Goal: Communication & Community: Connect with others

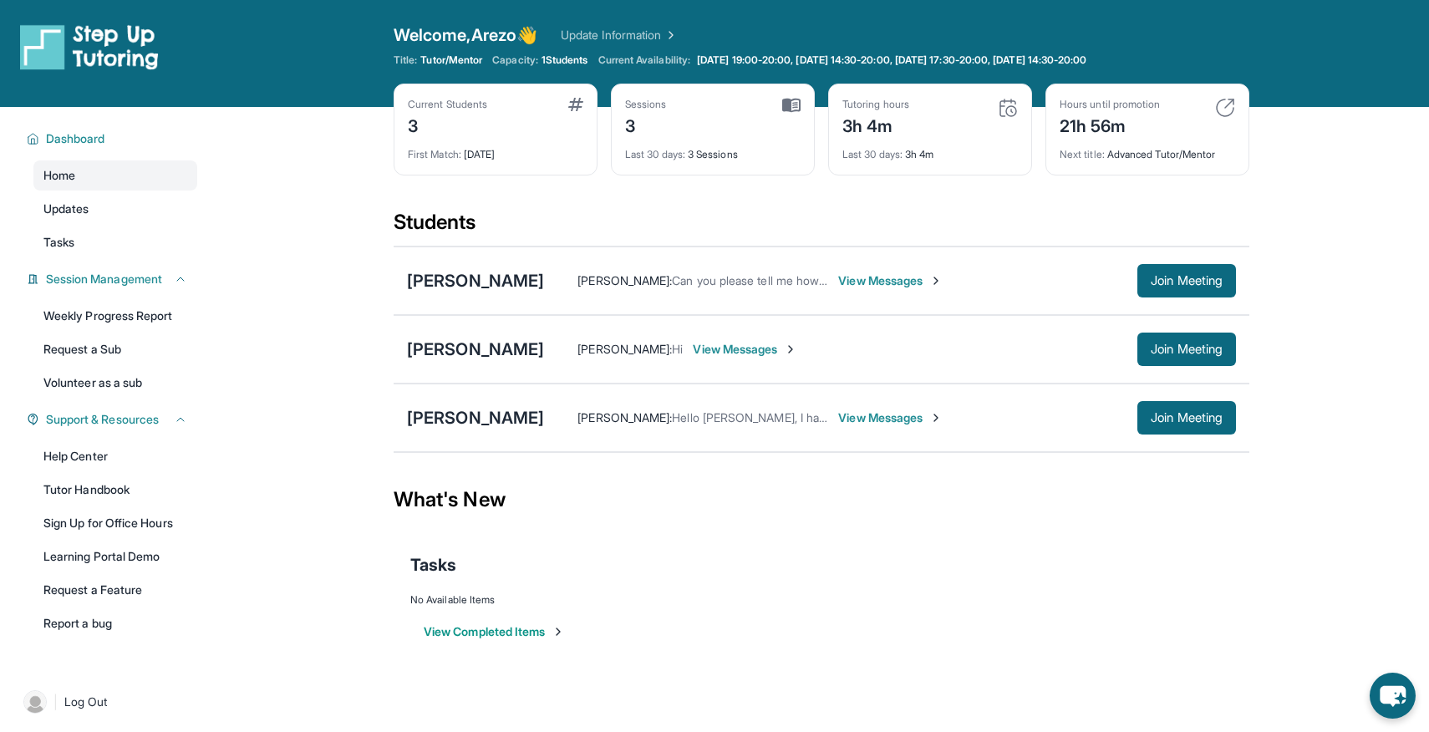
click at [680, 430] on div "[PERSON_NAME] : Hello [PERSON_NAME], I have opened our meeting room. You can jo…" at bounding box center [890, 417] width 692 height 33
click at [862, 410] on span "View Messages" at bounding box center [890, 418] width 104 height 17
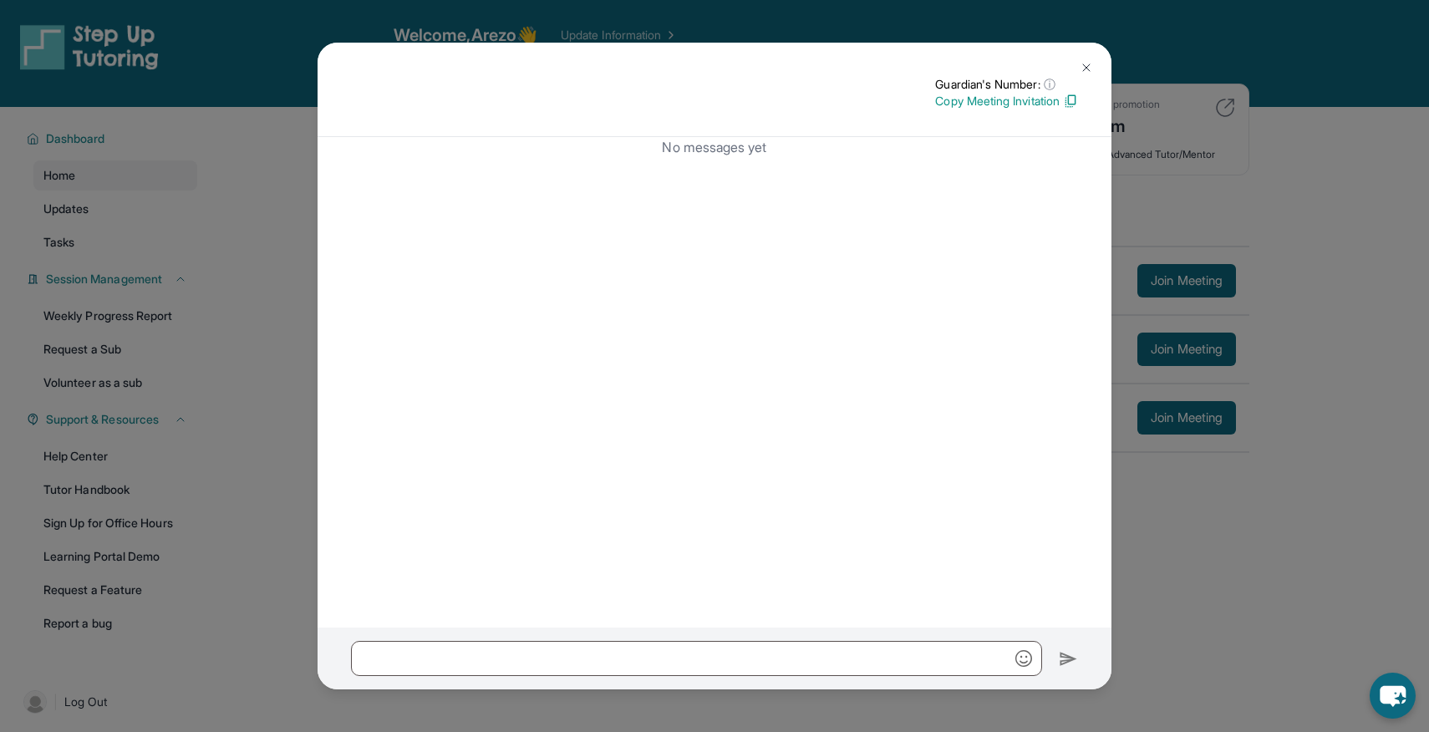
click at [1090, 61] on img at bounding box center [1086, 67] width 13 height 13
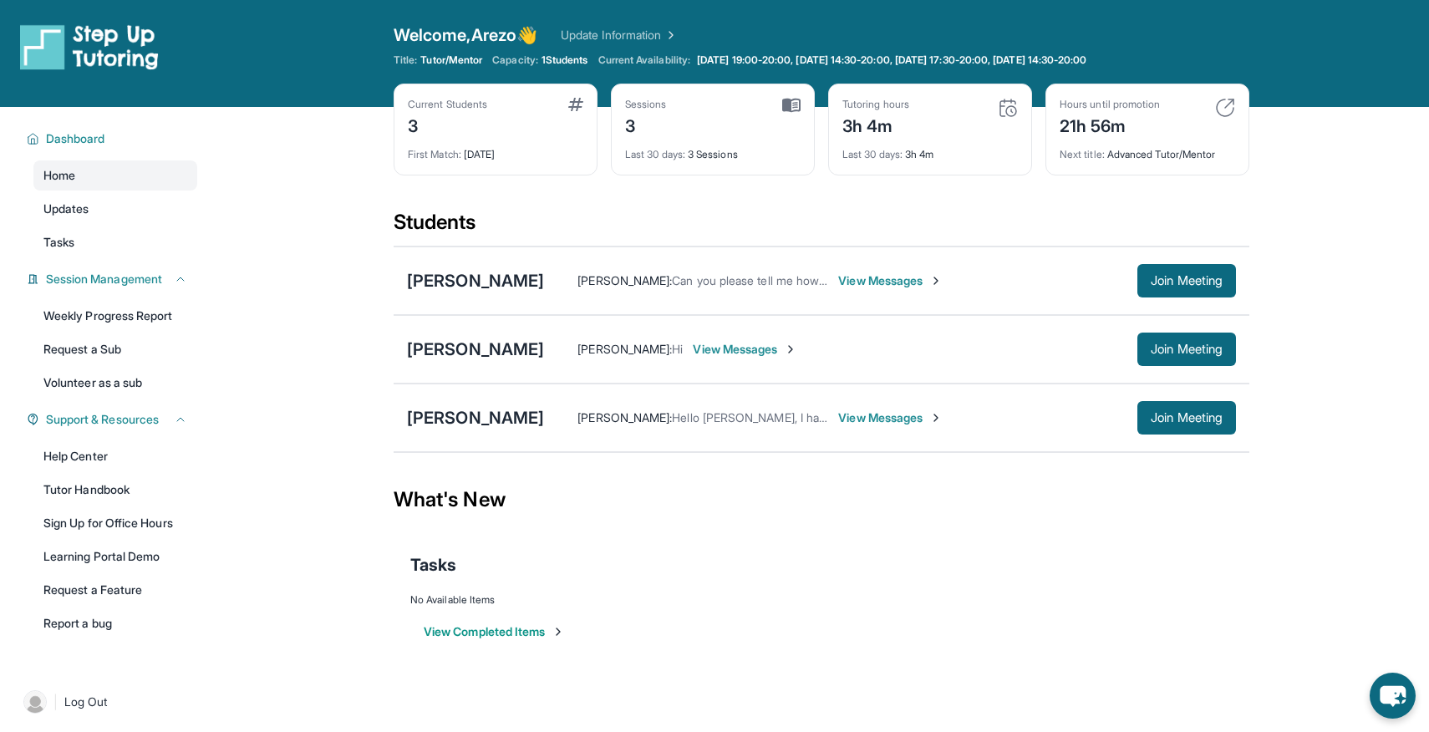
click at [761, 423] on span "Hello [PERSON_NAME], I have opened our meeting room. You can join! Thank you 😊" at bounding box center [897, 417] width 451 height 14
click at [588, 420] on span "[PERSON_NAME] :" at bounding box center [625, 417] width 94 height 14
click at [544, 412] on div "[PERSON_NAME] : Hello [PERSON_NAME], I have opened our meeting room. You can jo…" at bounding box center [840, 418] width 593 height 17
click at [858, 421] on span "View Messages" at bounding box center [890, 418] width 104 height 17
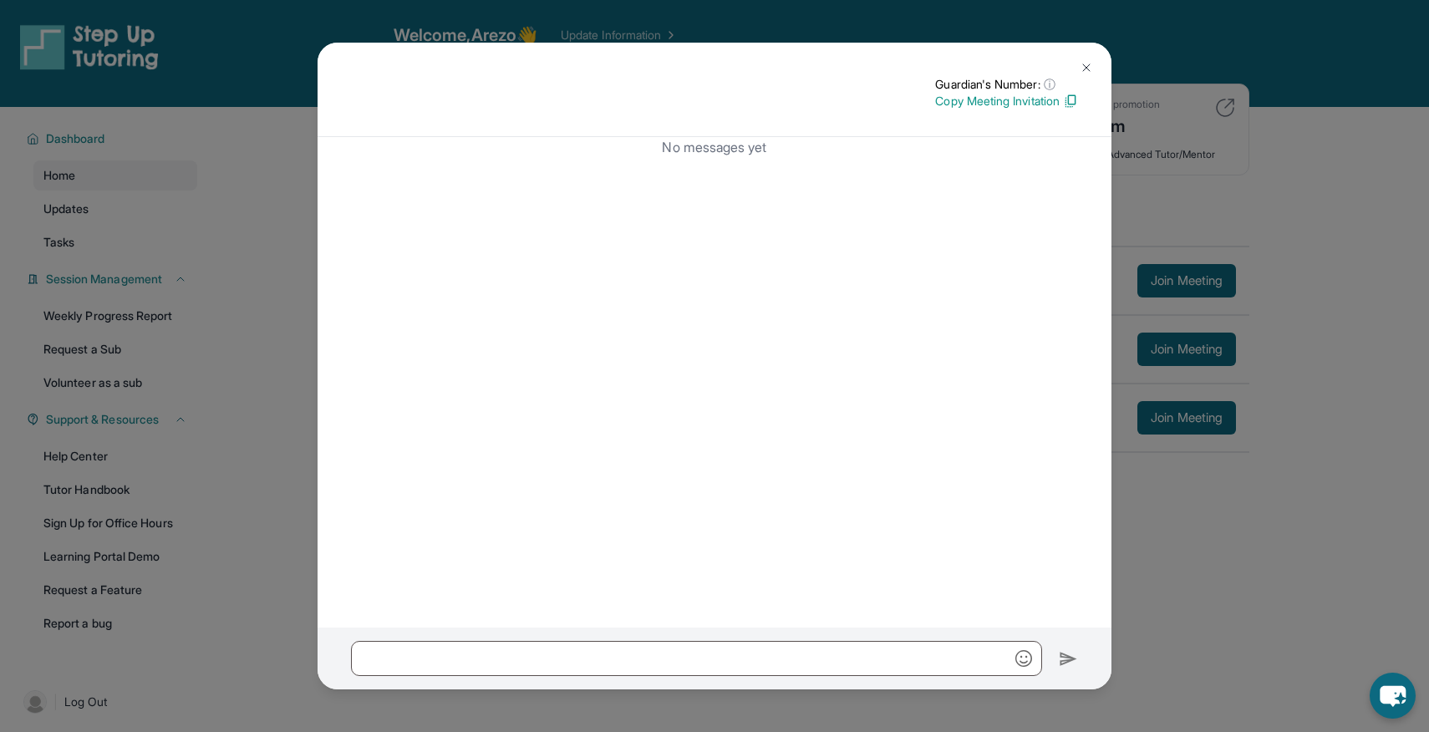
click at [1082, 65] on img at bounding box center [1086, 67] width 13 height 13
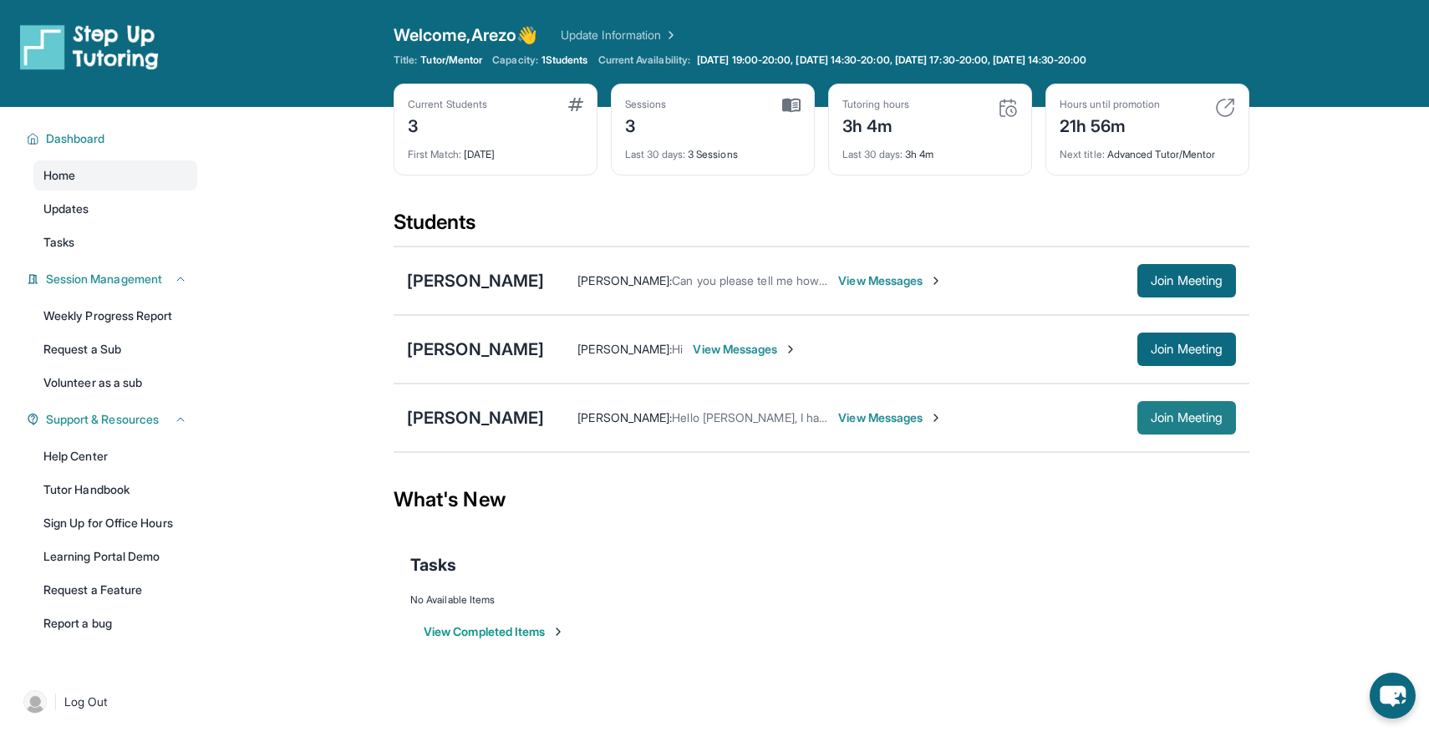
click at [1145, 411] on button "Join Meeting" at bounding box center [1187, 417] width 99 height 33
